Goal: Check status: Check status

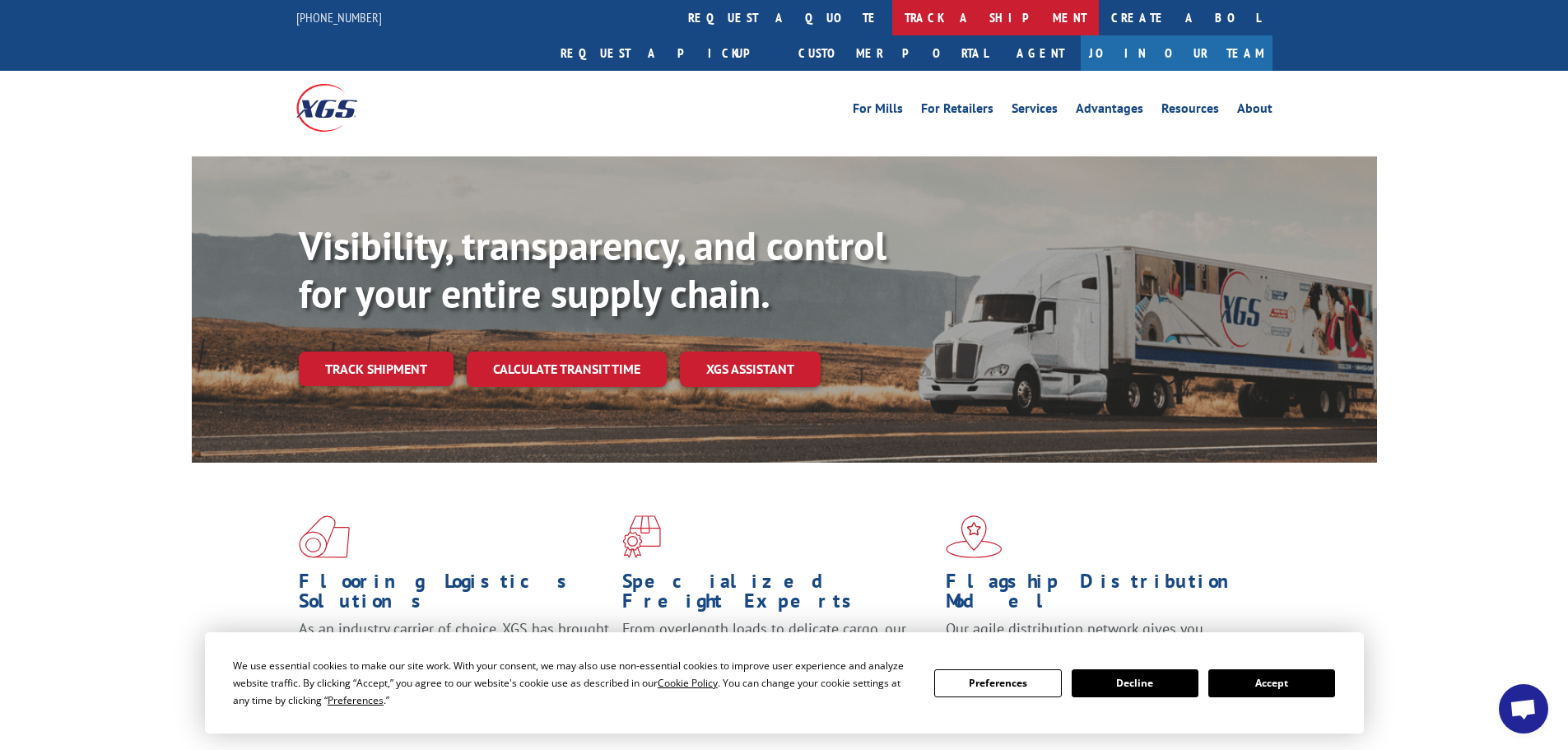
click at [892, 18] on link "track a shipment" at bounding box center [995, 18] width 206 height 35
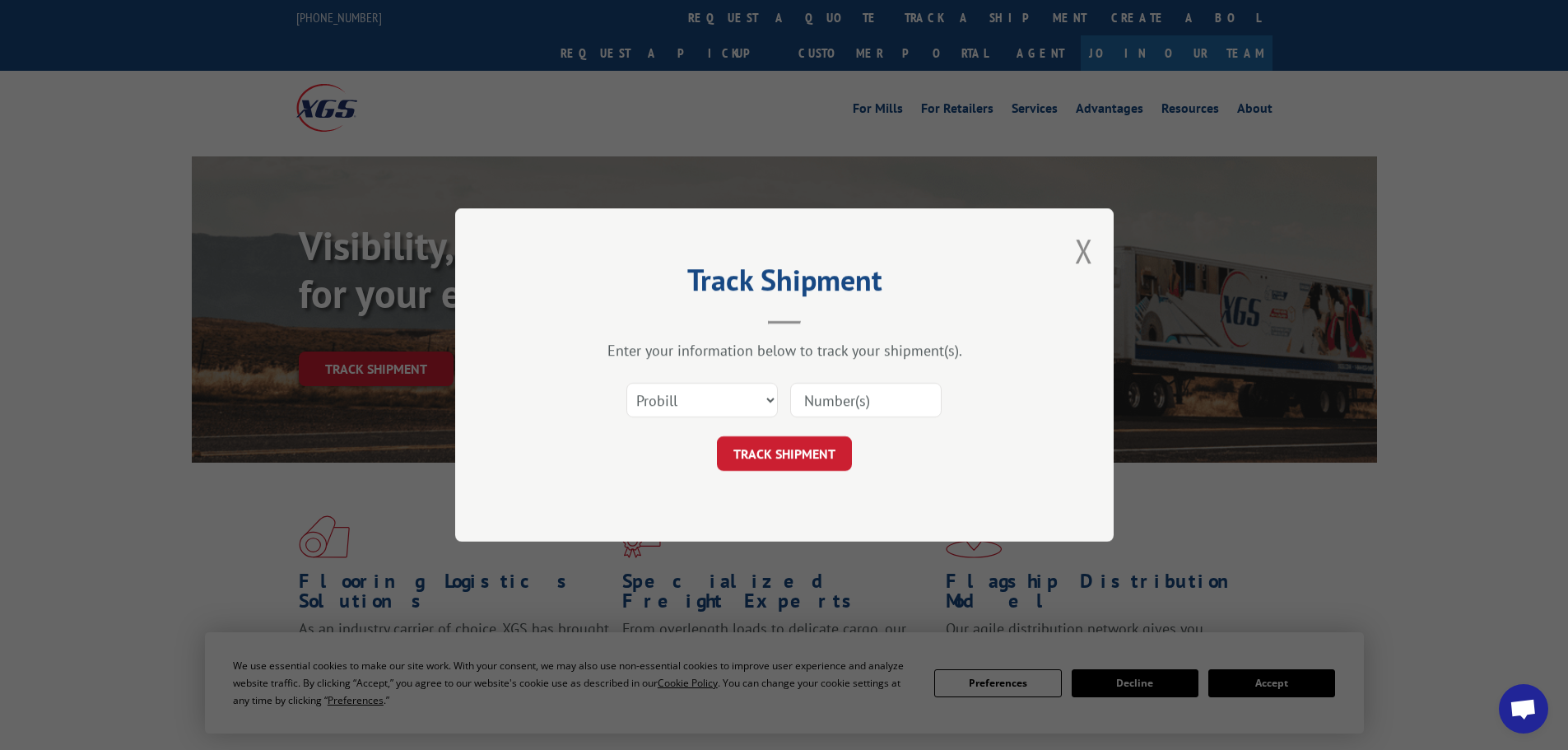
click at [824, 396] on input at bounding box center [866, 400] width 151 height 34
paste input "13975475"
type input "13975475"
click at [806, 450] on button "TRACK SHIPMENT" at bounding box center [784, 453] width 135 height 34
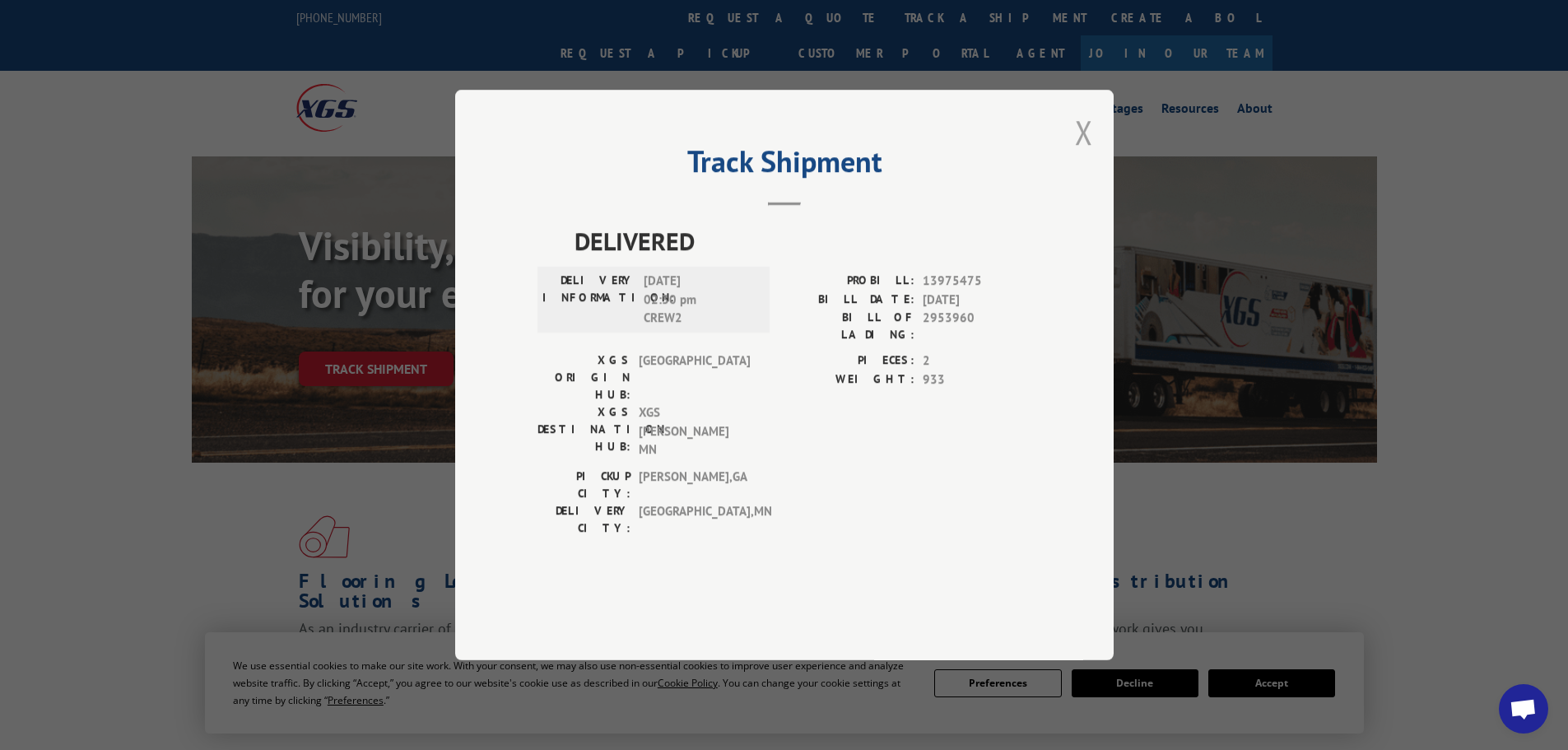
click at [1081, 154] on button "Close modal" at bounding box center [1084, 132] width 18 height 43
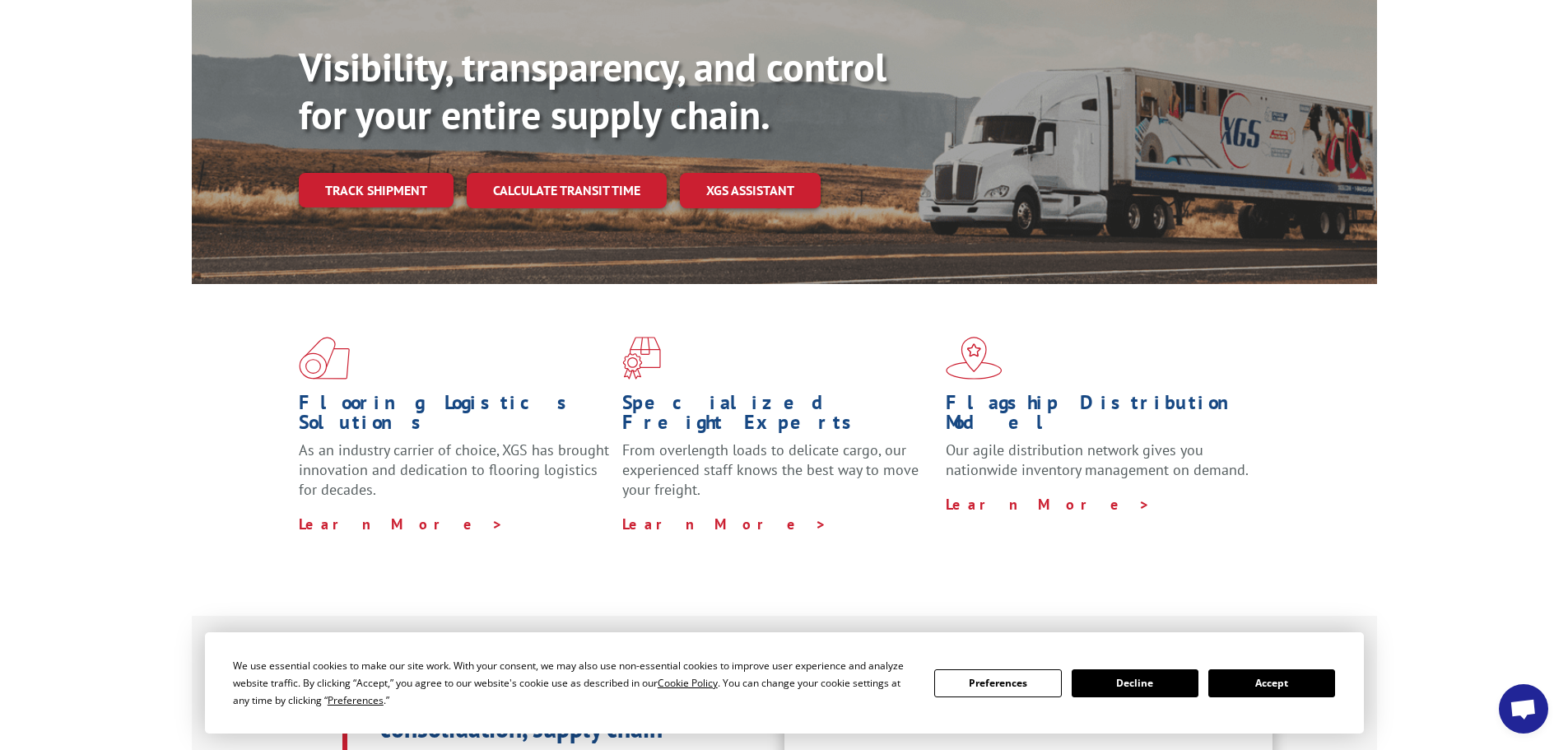
scroll to position [165, 0]
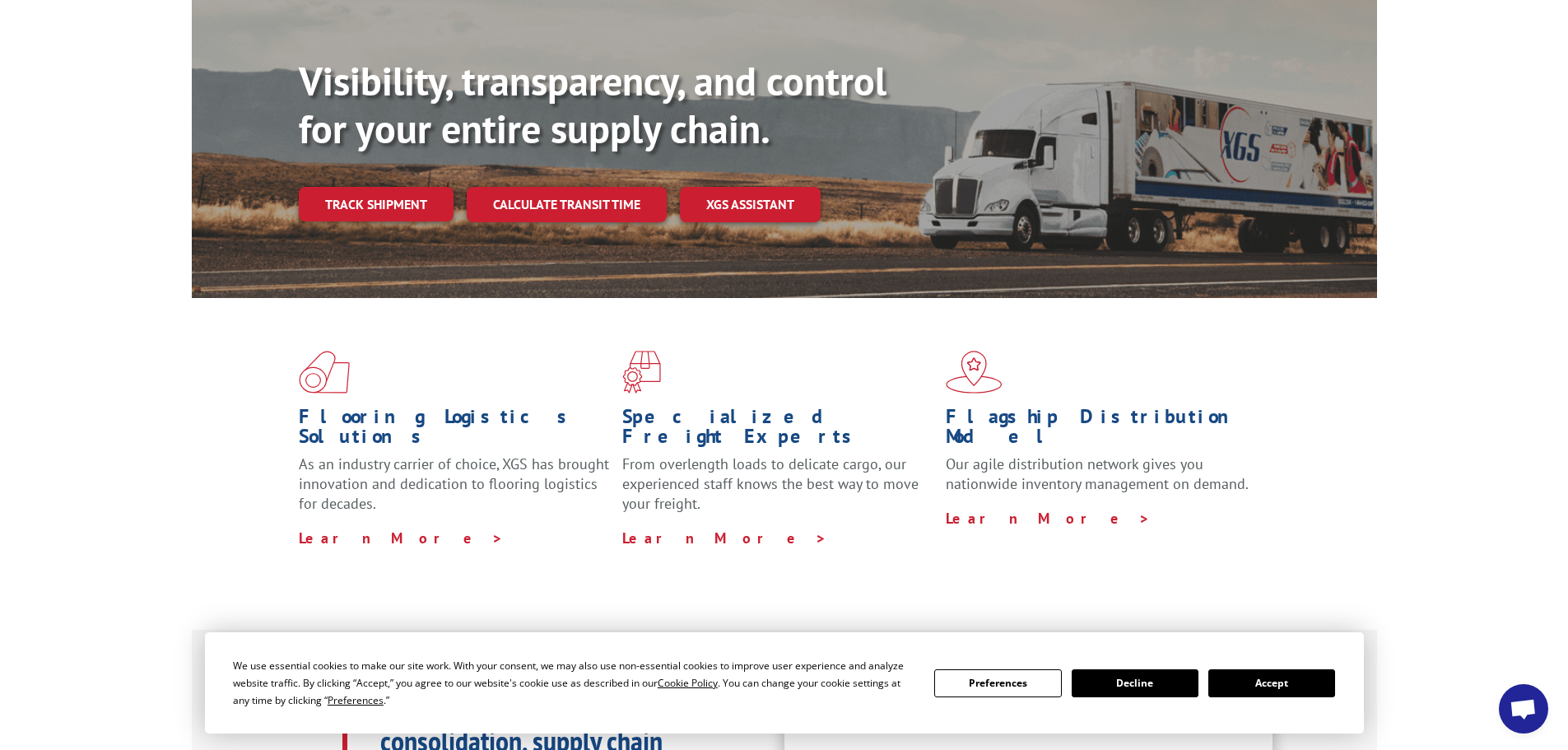
click at [1260, 687] on button "Accept" at bounding box center [1271, 683] width 127 height 28
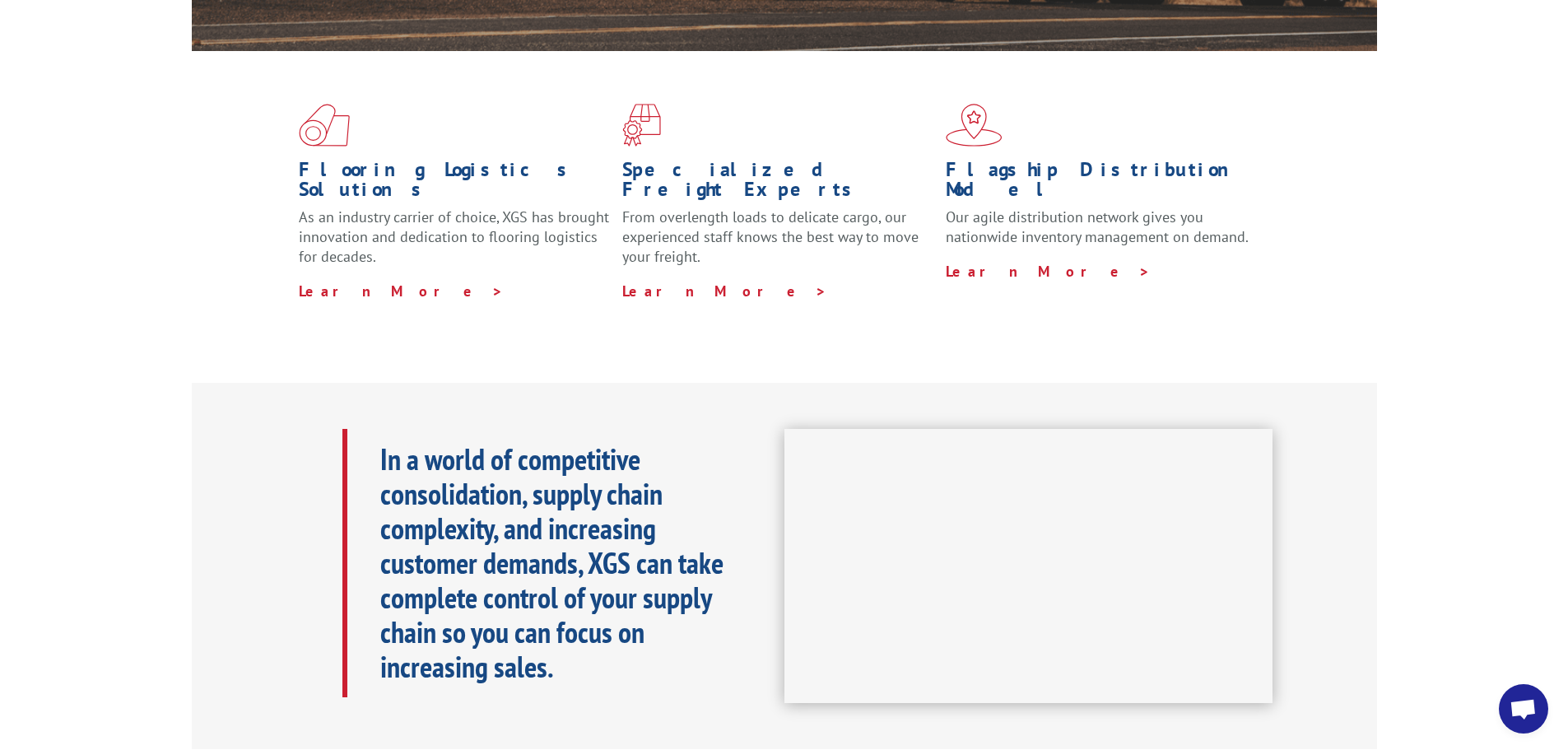
scroll to position [0, 0]
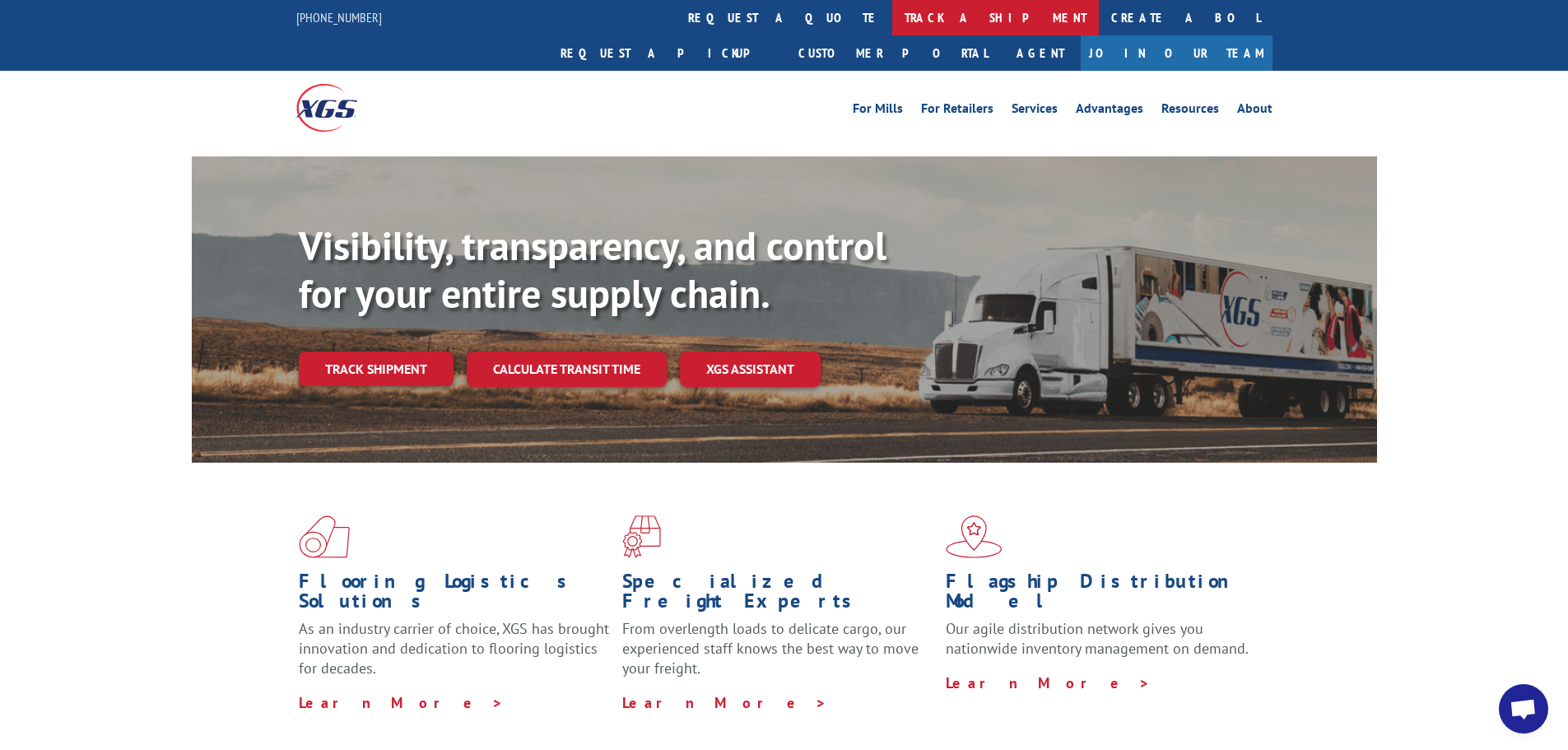
click at [892, 20] on link "track a shipment" at bounding box center [995, 18] width 206 height 35
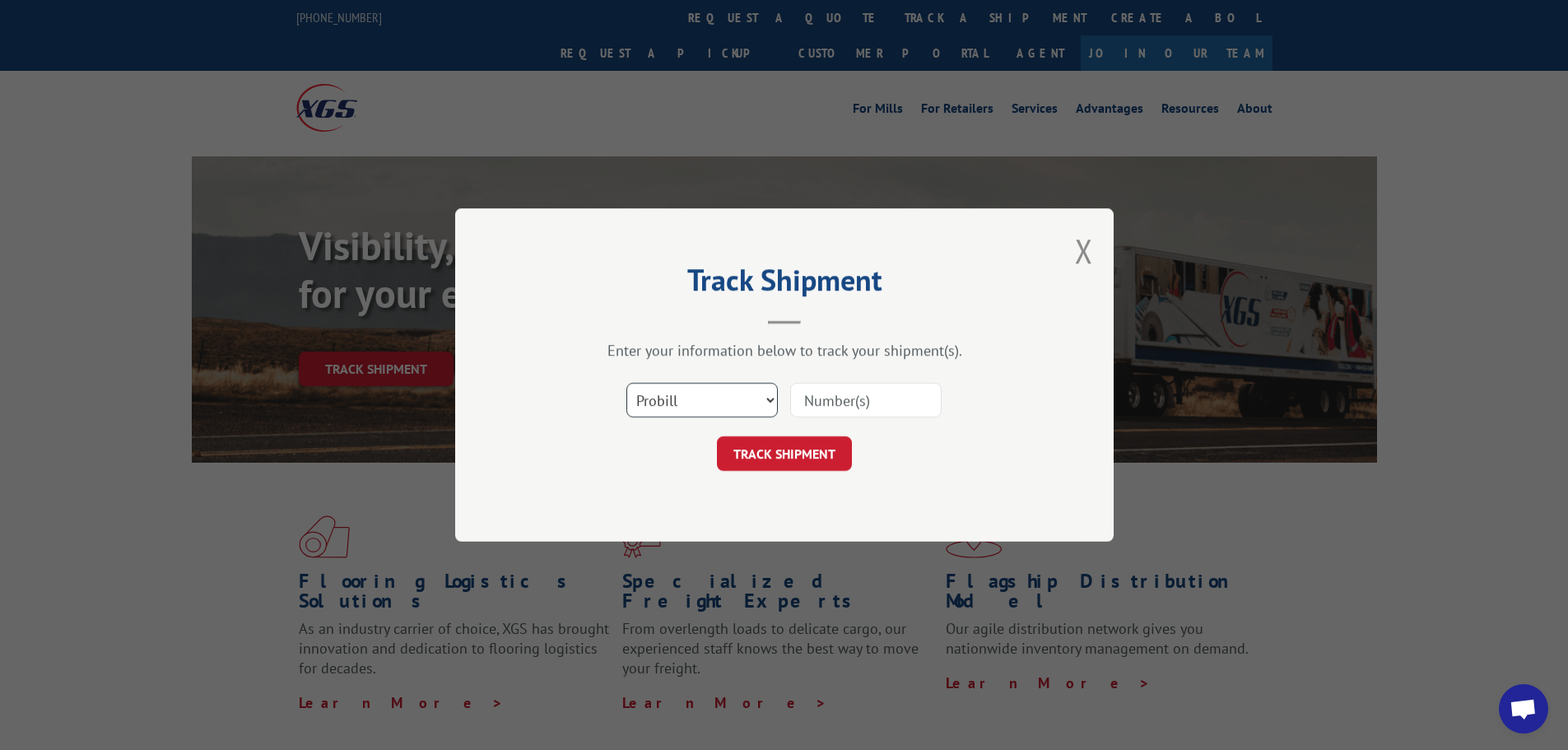
click at [768, 401] on select "Select category... Probill BOL PO" at bounding box center [701, 400] width 151 height 34
select select "bol"
click at [626, 383] on select "Select category... Probill BOL PO" at bounding box center [701, 400] width 151 height 34
click at [823, 399] on input at bounding box center [866, 400] width 151 height 34
paste input "13975475"
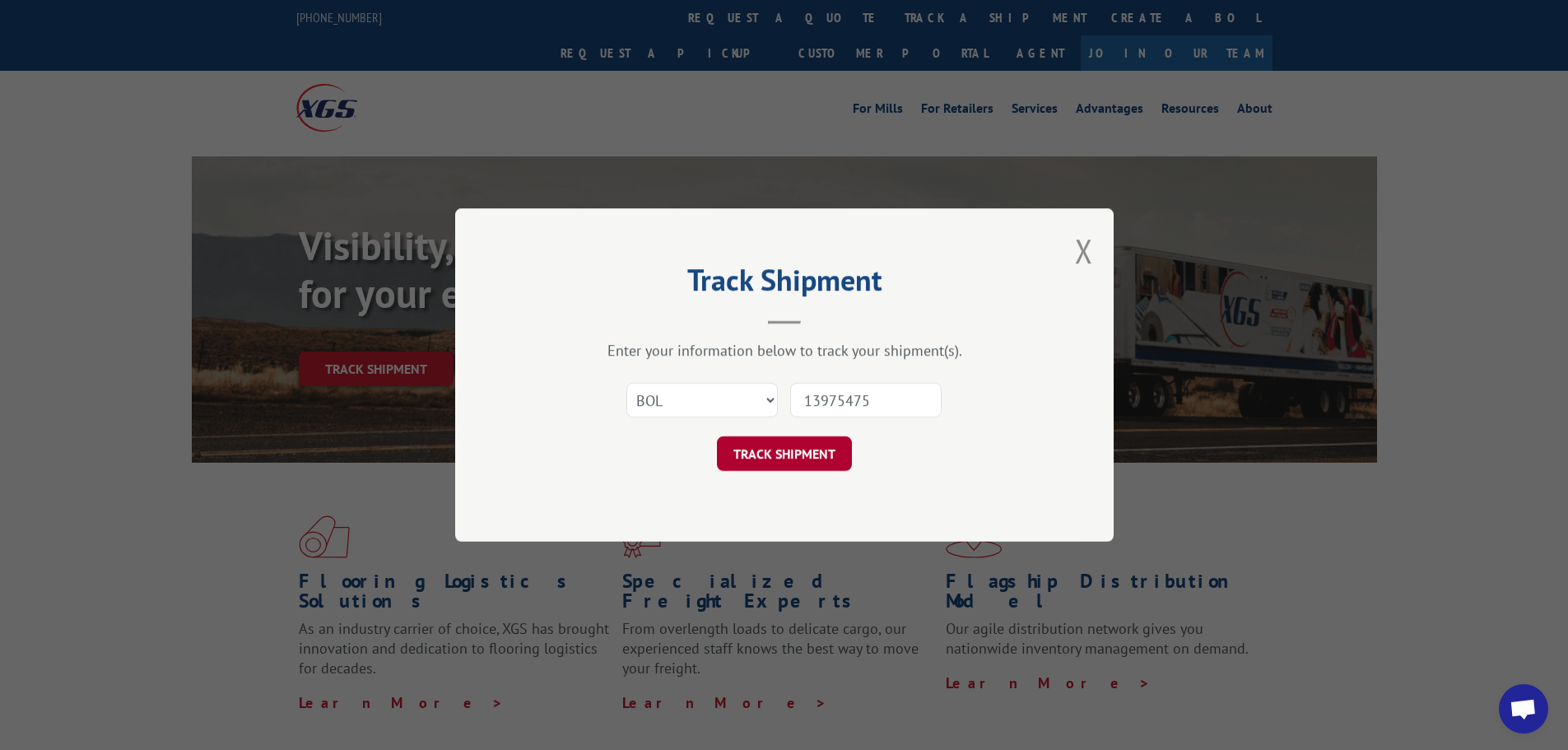
type input "13975475"
click at [789, 447] on button "TRACK SHIPMENT" at bounding box center [784, 453] width 135 height 34
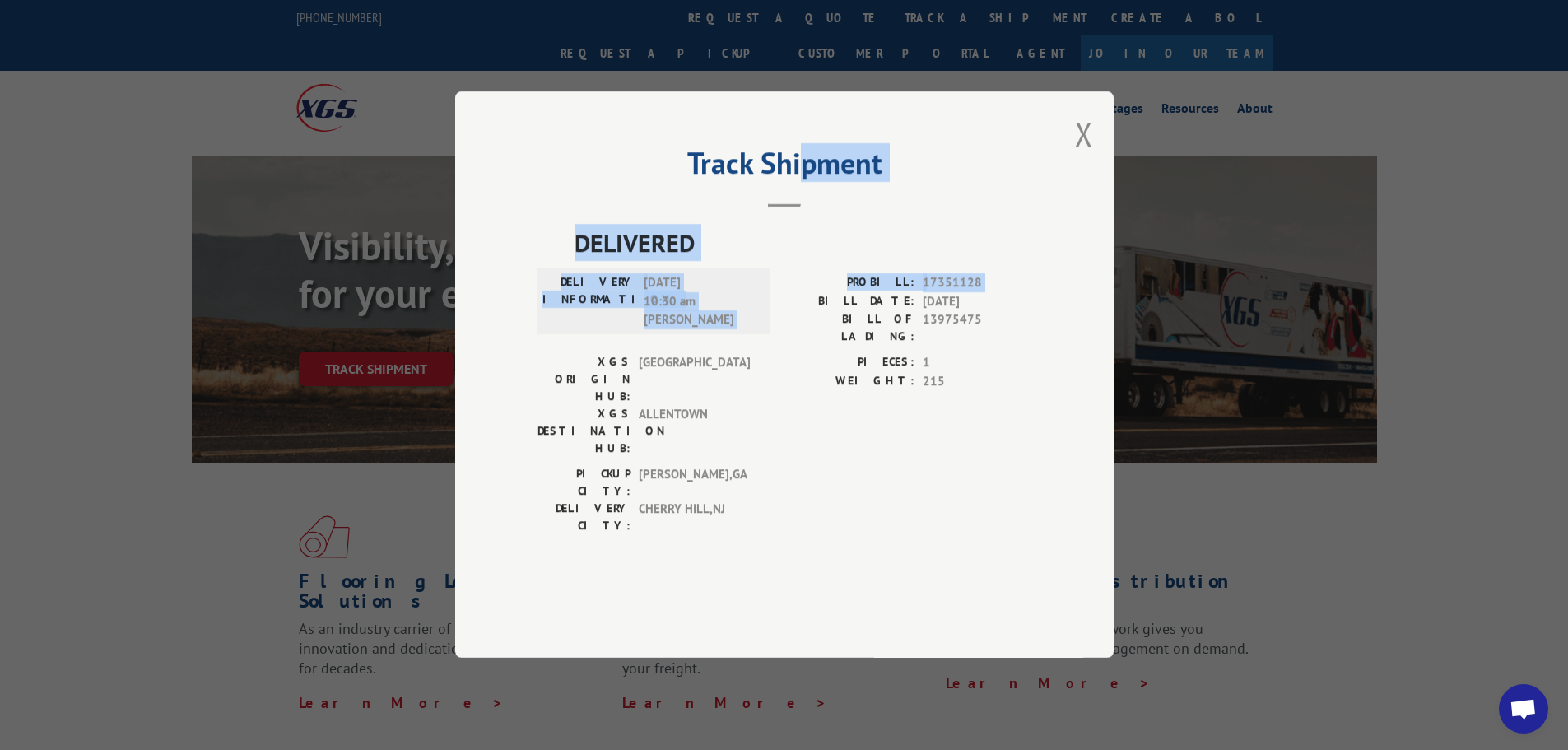
drag, startPoint x: 797, startPoint y: 156, endPoint x: 804, endPoint y: 278, distance: 122.2
click at [799, 326] on div "Track Shipment DELIVERED DELIVERY INFORMATION: [DATE] 10:30 am [PERSON_NAME]: 1…" at bounding box center [784, 375] width 658 height 566
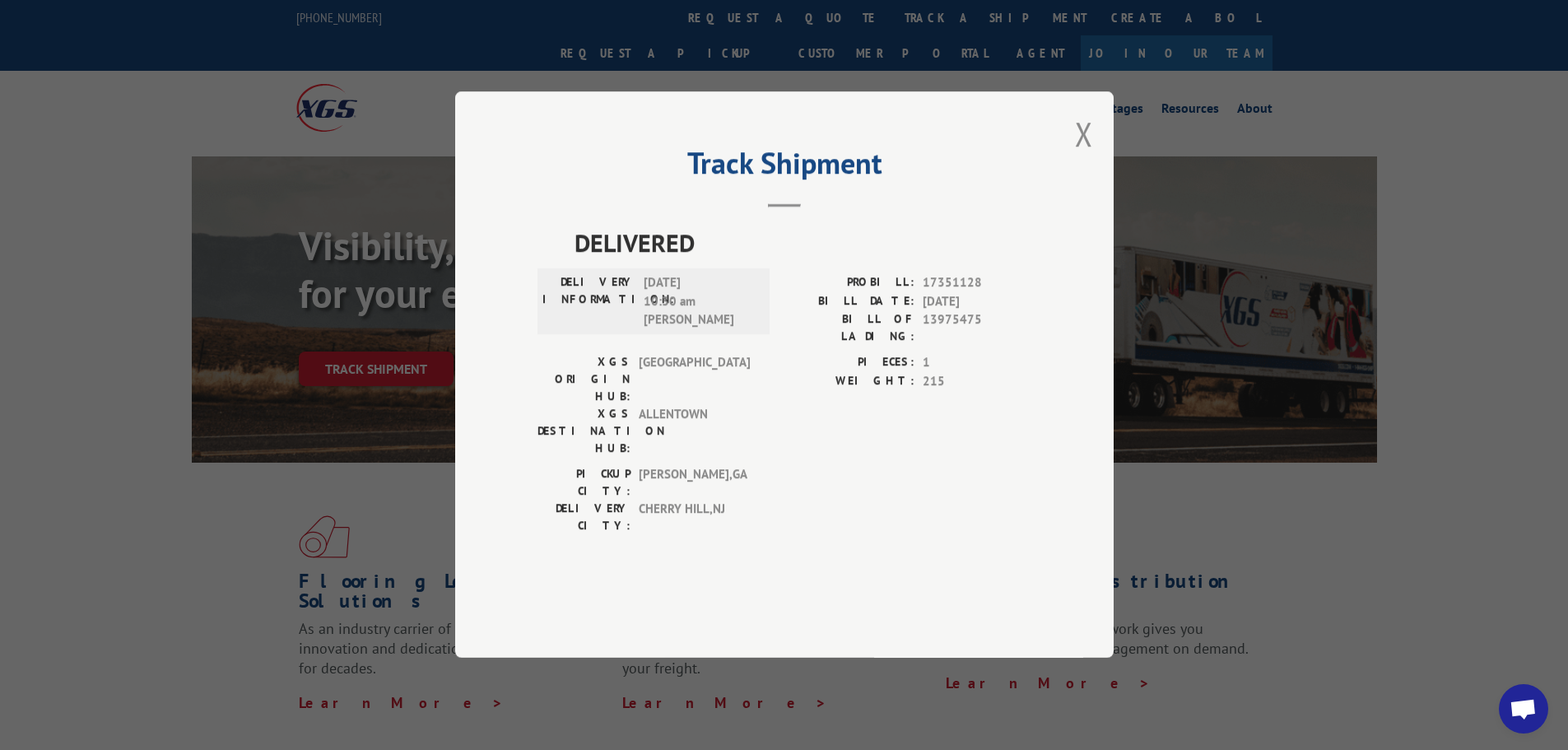
click at [783, 175] on div "Track Shipment DELIVERED DELIVERY INFORMATION: [DATE] 10:30 am [PERSON_NAME]: 1…" at bounding box center [784, 375] width 658 height 566
click at [1083, 155] on button "Close modal" at bounding box center [1084, 134] width 18 height 43
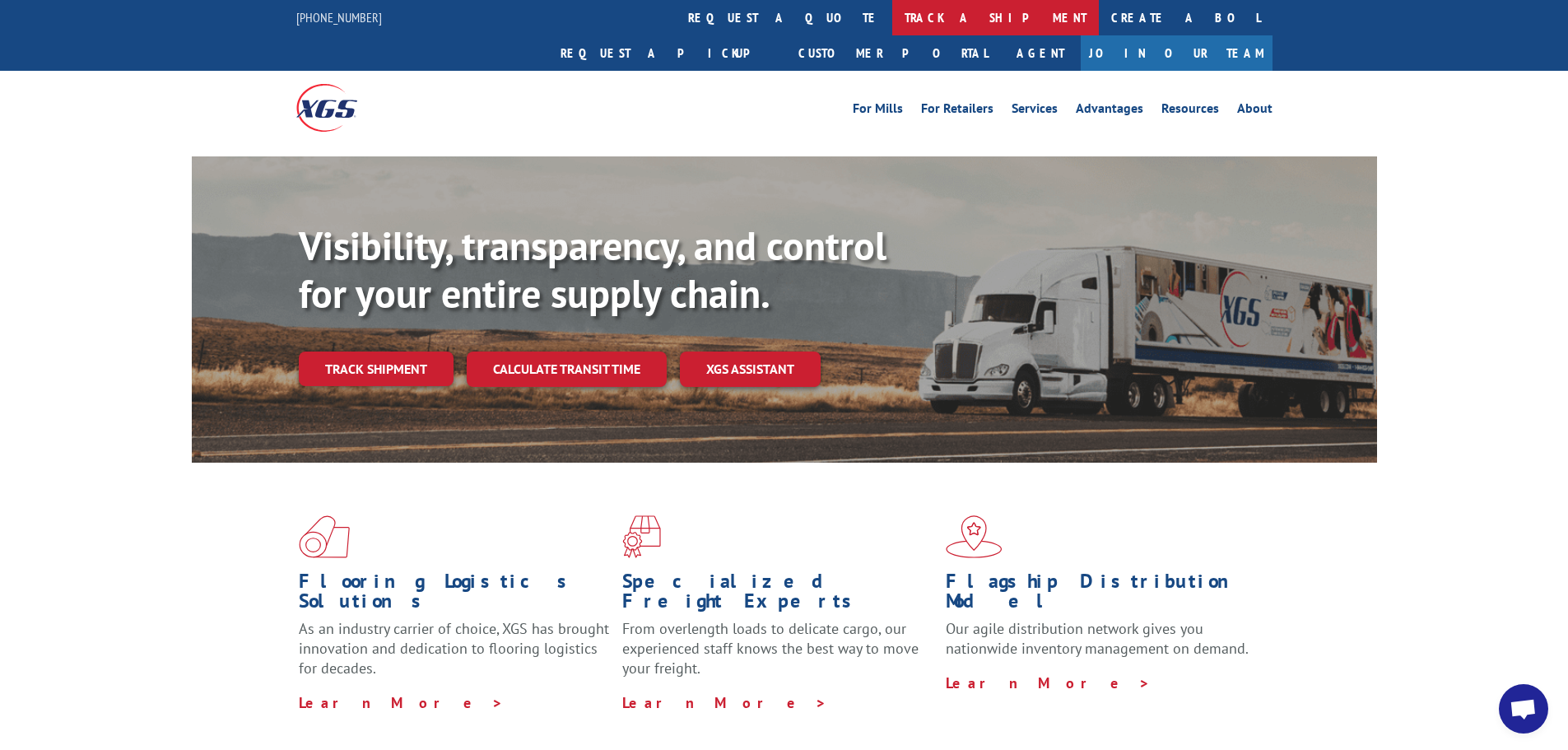
click at [892, 15] on link "track a shipment" at bounding box center [995, 18] width 206 height 35
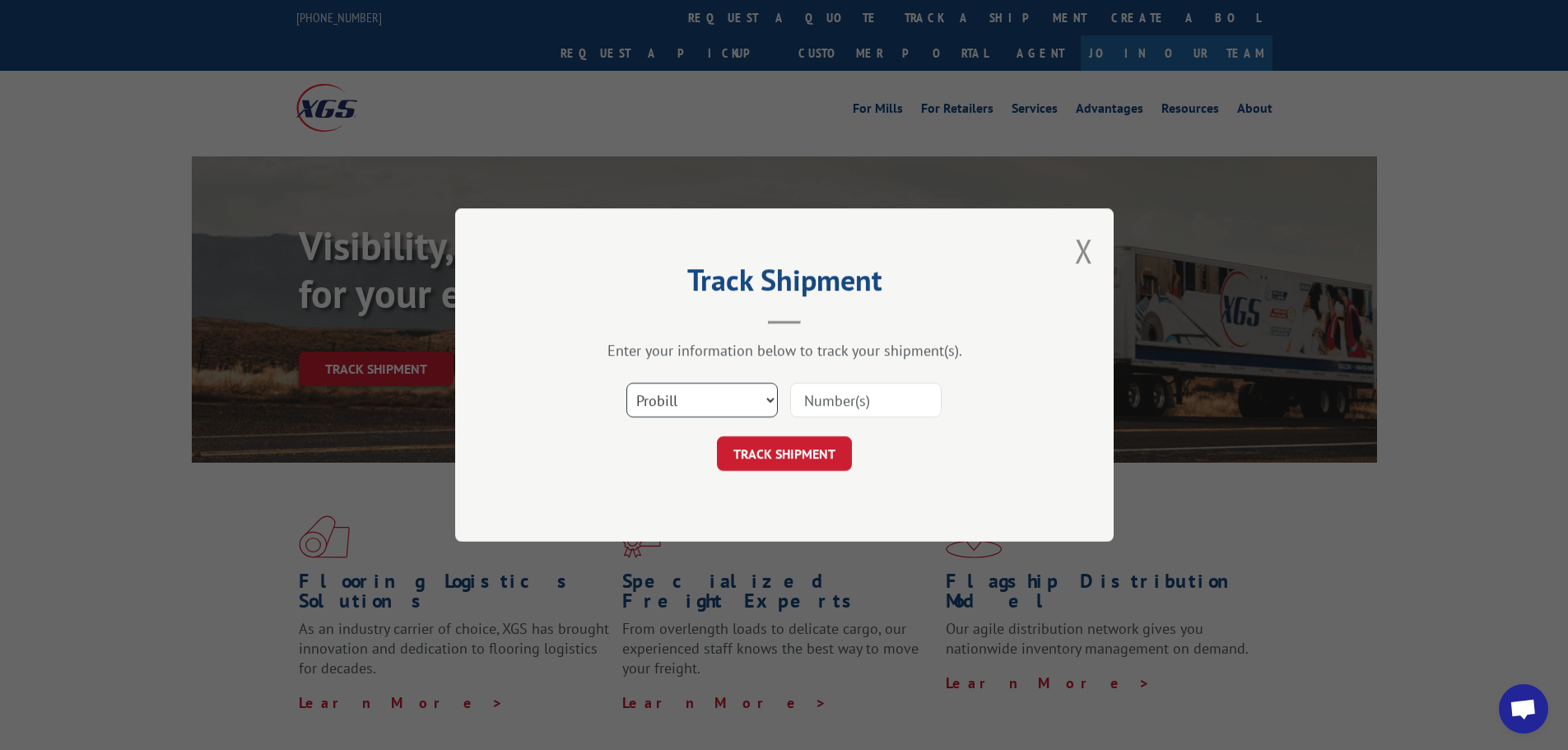
click at [768, 397] on select "Select category... Probill BOL PO" at bounding box center [701, 400] width 151 height 34
select select "bol"
click at [626, 383] on select "Select category... Probill BOL PO" at bounding box center [701, 400] width 151 height 34
click at [816, 404] on input at bounding box center [866, 400] width 151 height 34
paste input "13975475"
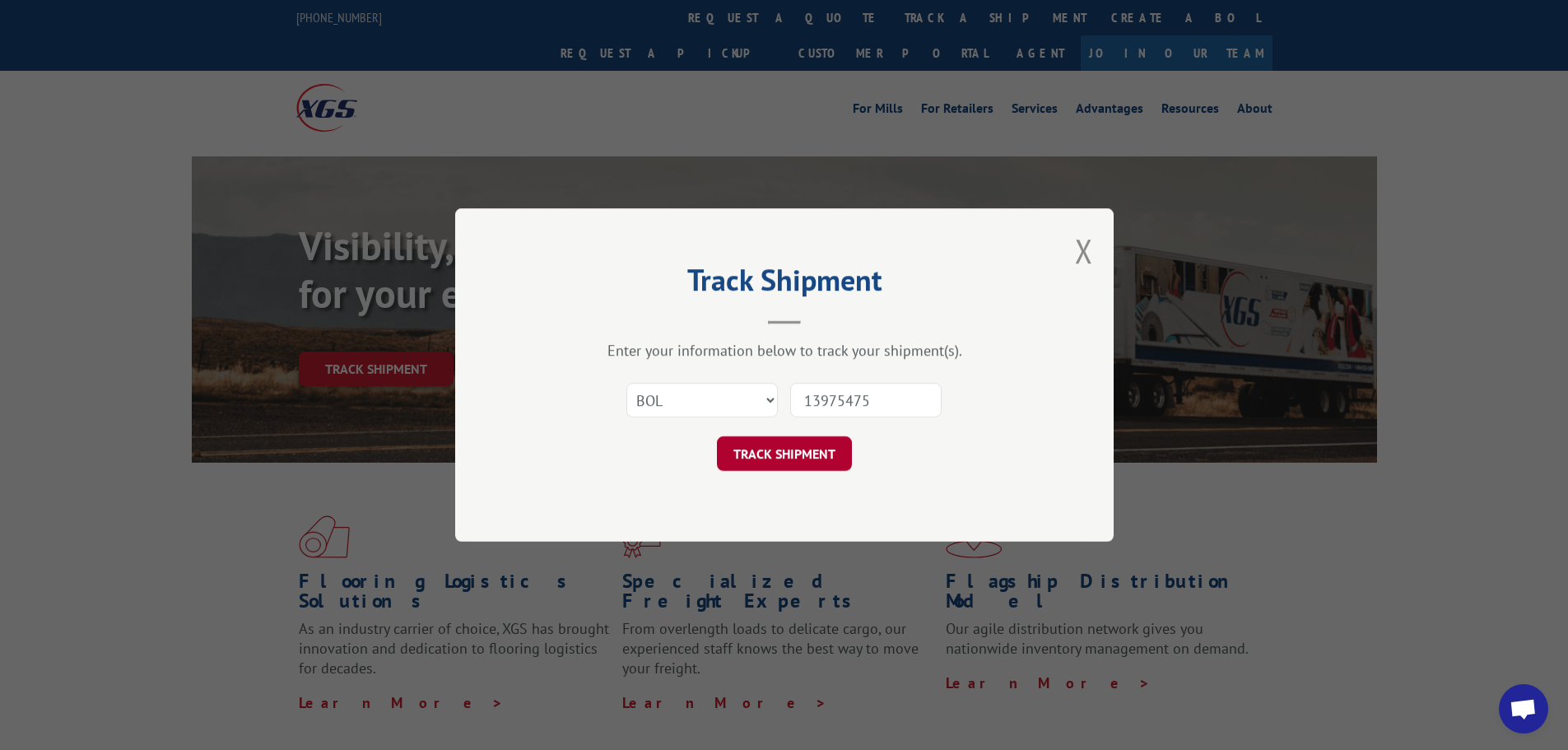
type input "13975475"
click at [806, 452] on button "TRACK SHIPMENT" at bounding box center [784, 453] width 135 height 34
